Goal: Task Accomplishment & Management: Manage account settings

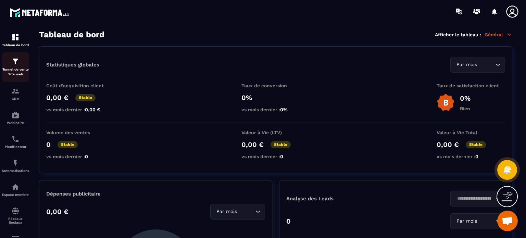
click at [14, 67] on p "Tunnel de vente Site web" at bounding box center [15, 72] width 27 height 10
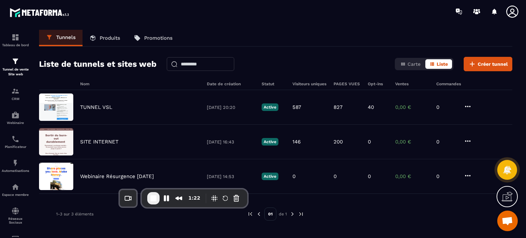
drag, startPoint x: 67, startPoint y: 217, endPoint x: 178, endPoint y: 192, distance: 113.4
click at [178, 192] on div "1:22" at bounding box center [194, 198] width 105 height 18
click at [12, 235] on link "E-mailing" at bounding box center [15, 241] width 27 height 24
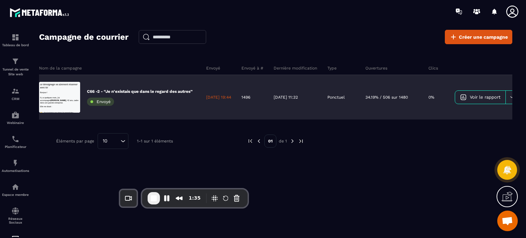
click at [473, 101] on link "Voir le rapport" at bounding box center [480, 97] width 50 height 13
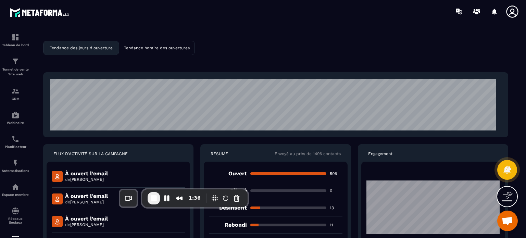
click at [320, 45] on div "Tendance des jours d'ouverture Tendance horaire des ouvertures FLUX D'ACTIVITÉ …" at bounding box center [275, 137] width 487 height 214
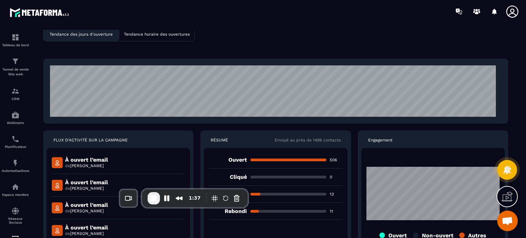
scroll to position [27, 0]
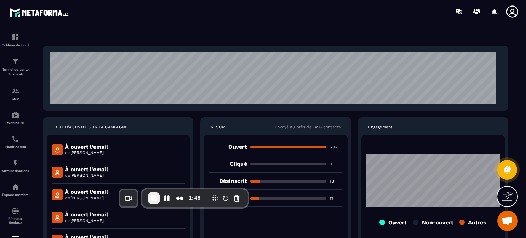
click at [34, 99] on div "Tendance des jours d'ouverture Tendance horaire des ouvertures FLUX D'ACTIVITÉ …" at bounding box center [275, 110] width 487 height 214
click at [16, 234] on link "E-mailing" at bounding box center [15, 241] width 27 height 24
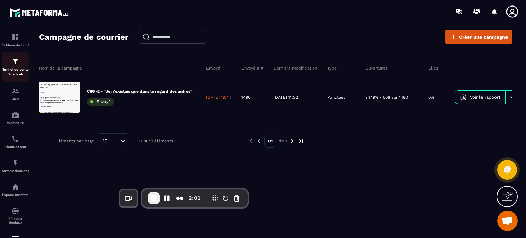
click at [14, 68] on p "Tunnel de vente Site web" at bounding box center [15, 72] width 27 height 10
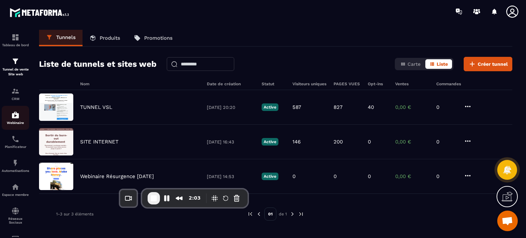
click at [13, 120] on div "Webinaire" at bounding box center [15, 118] width 27 height 14
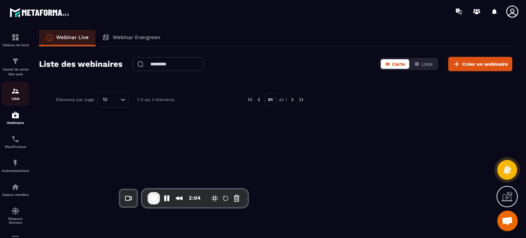
click at [16, 95] on img at bounding box center [15, 91] width 8 height 8
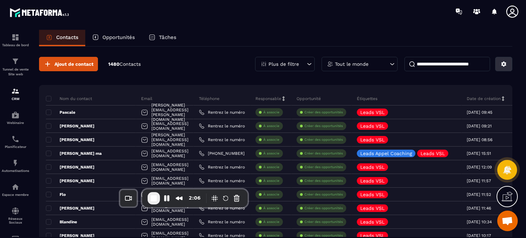
click at [501, 61] on icon at bounding box center [503, 64] width 6 height 6
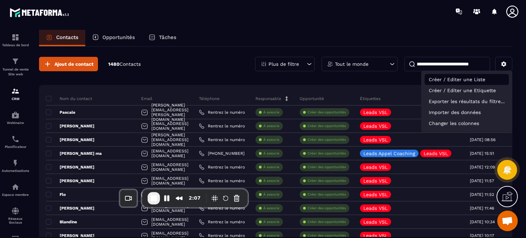
click at [459, 80] on p "Créer / Editer une Liste" at bounding box center [466, 79] width 84 height 11
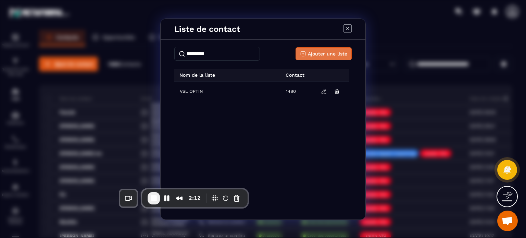
click at [311, 52] on span "Ajouter une liste" at bounding box center [327, 53] width 39 height 7
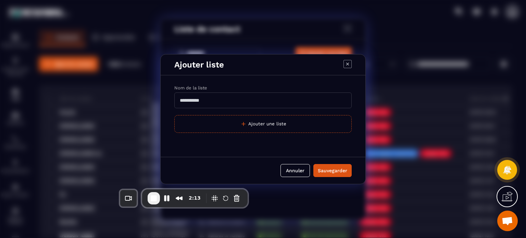
click at [205, 95] on input "Modal window" at bounding box center [262, 100] width 177 height 16
type input "**********"
click at [346, 169] on div "Sauvegarder" at bounding box center [332, 170] width 29 height 7
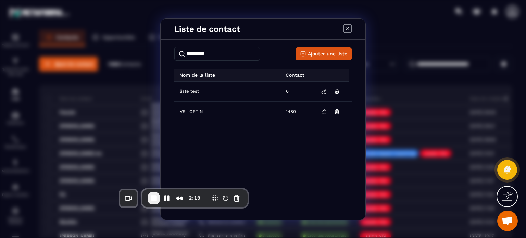
click at [347, 27] on icon "Modal window" at bounding box center [347, 28] width 8 height 8
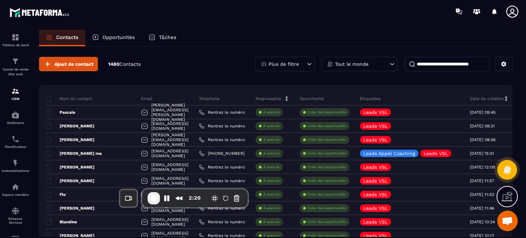
click at [350, 64] on p "Tout le monde" at bounding box center [352, 64] width 34 height 5
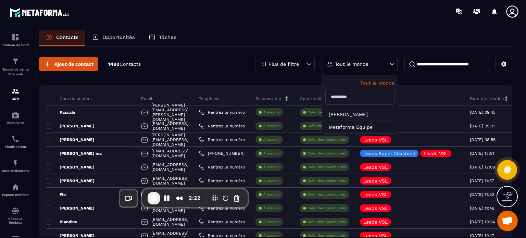
click at [435, 61] on input at bounding box center [447, 64] width 86 height 14
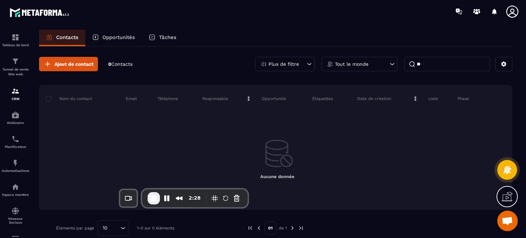
type input "*"
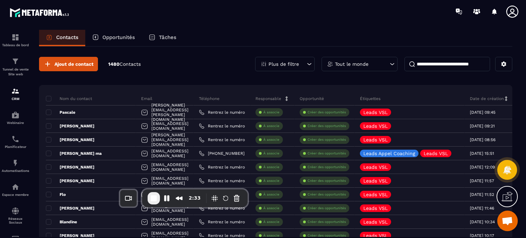
type input "*"
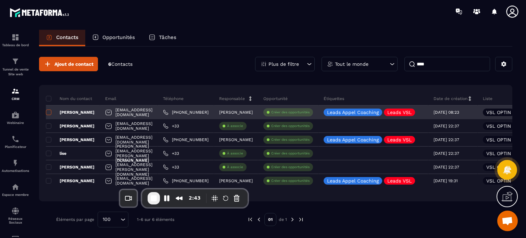
type input "****"
click at [50, 112] on span at bounding box center [48, 112] width 5 height 5
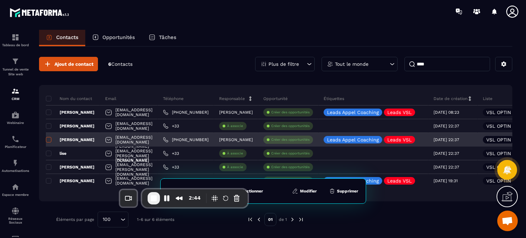
click at [49, 139] on span at bounding box center [48, 139] width 5 height 5
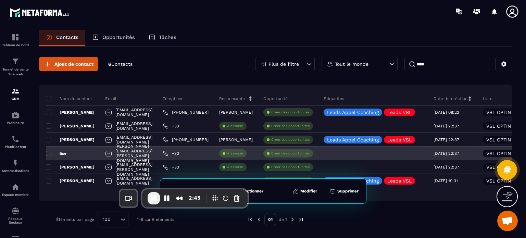
click at [47, 153] on span at bounding box center [48, 153] width 5 height 5
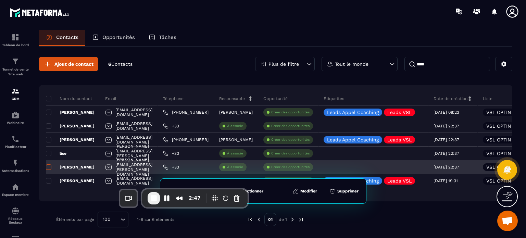
click at [48, 166] on span at bounding box center [48, 166] width 5 height 5
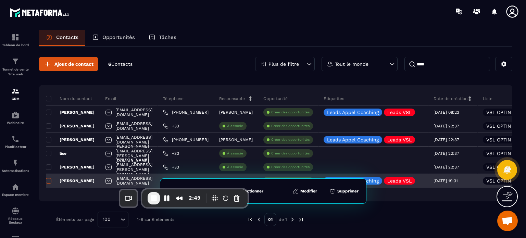
click at [50, 179] on span at bounding box center [48, 180] width 5 height 5
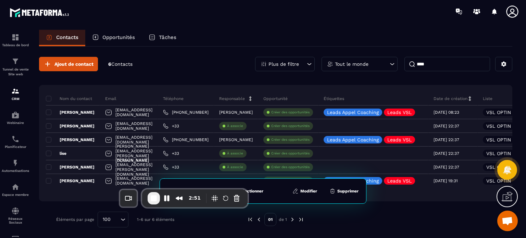
click at [313, 190] on button "Modifier" at bounding box center [304, 191] width 29 height 7
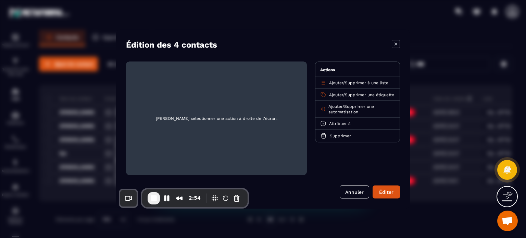
click at [338, 83] on span "Ajouter" at bounding box center [336, 82] width 14 height 5
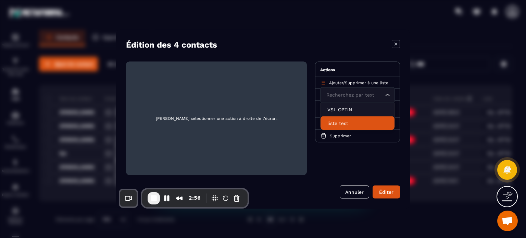
click at [336, 120] on p "liste test" at bounding box center [357, 122] width 60 height 7
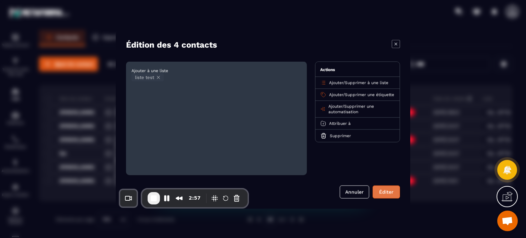
click at [389, 189] on button "Éditer" at bounding box center [385, 191] width 27 height 13
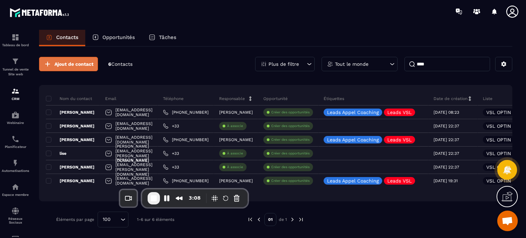
click at [75, 64] on span "Ajout de contact" at bounding box center [73, 64] width 39 height 7
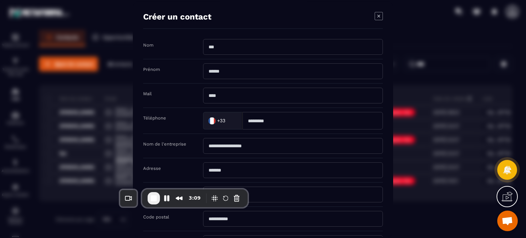
click at [249, 98] on input "Modal window" at bounding box center [293, 96] width 180 height 16
type input "**********"
click at [159, 134] on div "Nom de l'entreprise" at bounding box center [263, 146] width 240 height 24
click at [169, 198] on button "Pause Recording" at bounding box center [166, 198] width 11 height 11
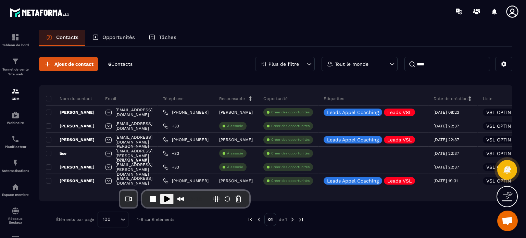
click at [383, 23] on div at bounding box center [302, 11] width 445 height 23
click at [508, 62] on button at bounding box center [503, 64] width 17 height 14
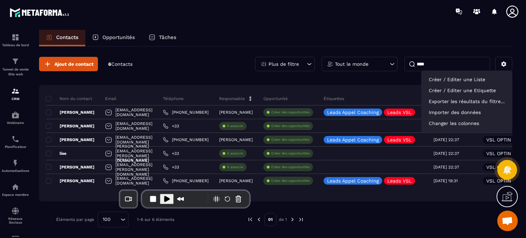
click at [372, 69] on div "Tout le monde" at bounding box center [359, 64] width 76 height 14
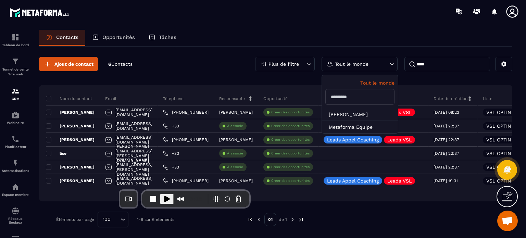
click at [300, 62] on div "Plus de filtre" at bounding box center [285, 64] width 60 height 14
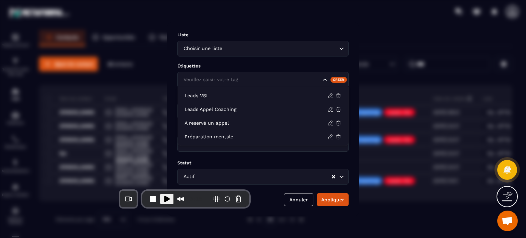
click at [256, 85] on div "Veuillez saisir votre tag" at bounding box center [262, 80] width 171 height 16
click at [446, 69] on div "Modal window" at bounding box center [263, 119] width 526 height 238
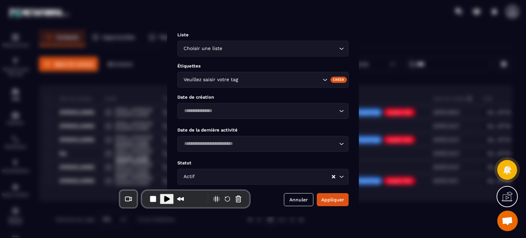
click at [436, 59] on div "Modal window" at bounding box center [263, 119] width 526 height 238
click at [300, 198] on button "Annuler" at bounding box center [298, 199] width 29 height 13
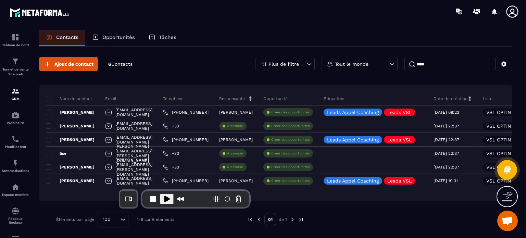
drag, startPoint x: 433, startPoint y: 61, endPoint x: 412, endPoint y: 64, distance: 20.8
click at [412, 64] on input "****" at bounding box center [447, 64] width 86 height 14
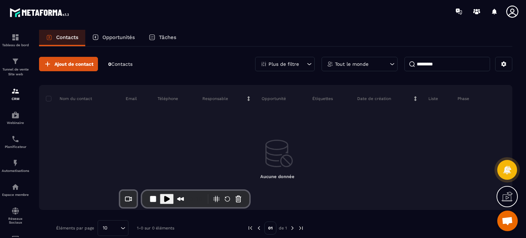
type input "*********"
click at [65, 67] on span "Ajout de contact" at bounding box center [73, 64] width 39 height 7
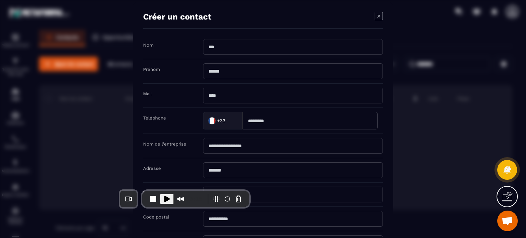
click at [277, 124] on input "Modal window" at bounding box center [309, 120] width 135 height 17
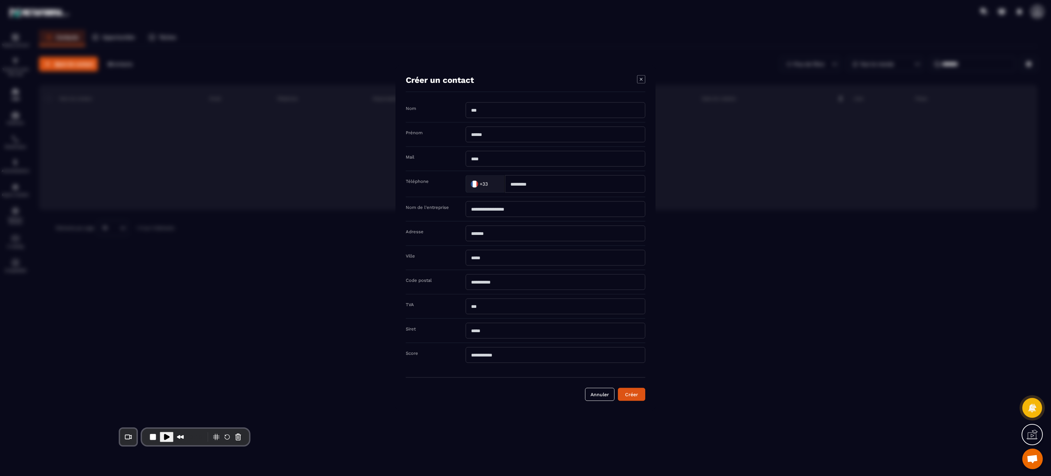
drag, startPoint x: 482, startPoint y: 0, endPoint x: 511, endPoint y: 157, distance: 159.6
click at [511, 157] on input "Modal window" at bounding box center [556, 159] width 180 height 16
type input "**********"
click at [525, 238] on button "Créer" at bounding box center [631, 394] width 27 height 13
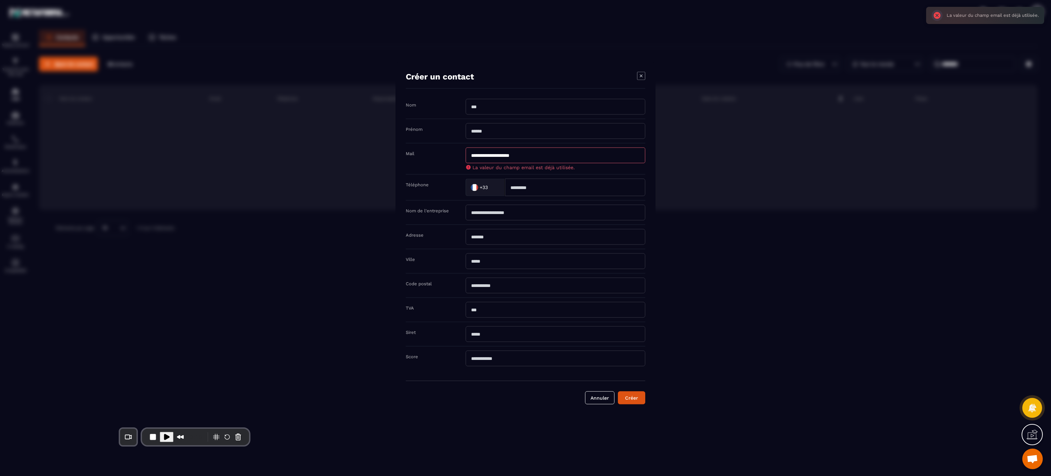
drag, startPoint x: 545, startPoint y: 153, endPoint x: 459, endPoint y: 150, distance: 86.6
click at [459, 150] on div "**********" at bounding box center [526, 158] width 240 height 31
click at [525, 73] on icon "Modal window" at bounding box center [641, 76] width 8 height 8
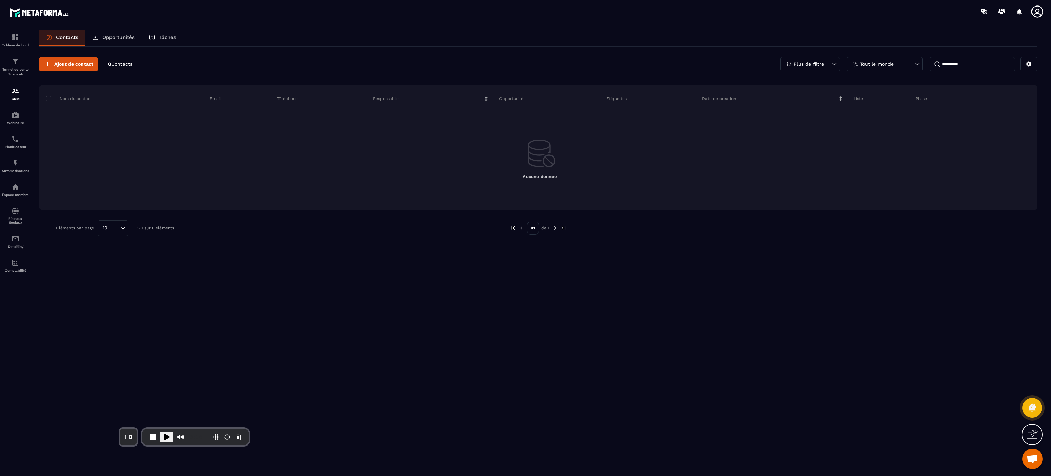
click at [525, 59] on input "*********" at bounding box center [973, 64] width 86 height 14
paste input "**********"
type input "**********"
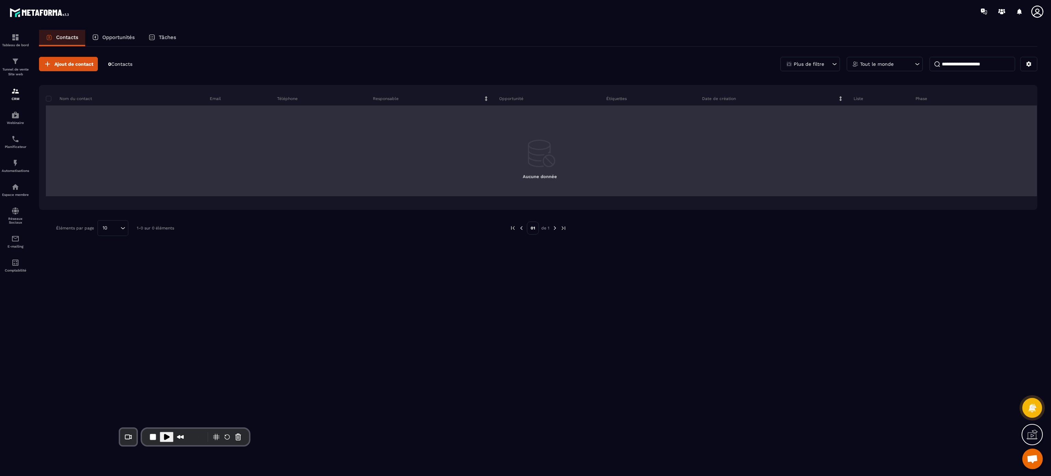
click at [499, 184] on td "Aucune donnée" at bounding box center [542, 150] width 992 height 91
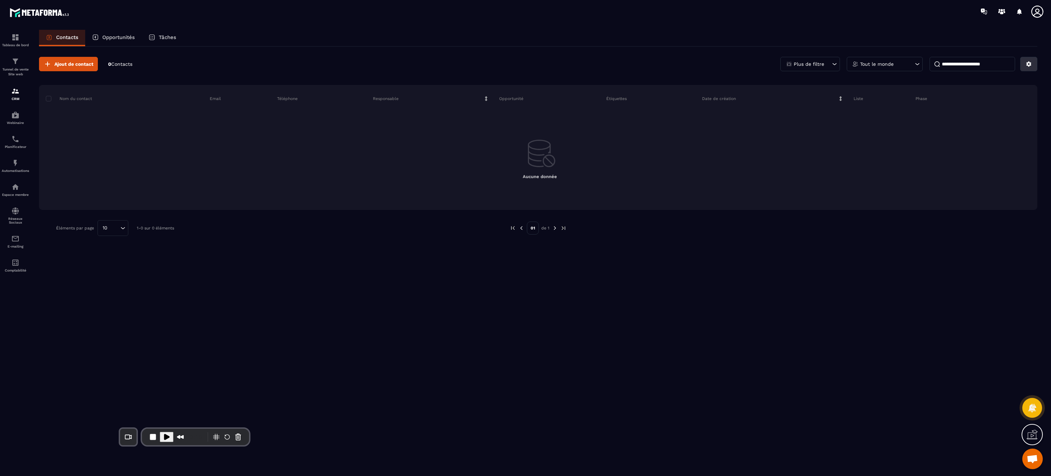
click at [525, 64] on icon at bounding box center [1029, 64] width 5 height 5
